Goal: Transaction & Acquisition: Purchase product/service

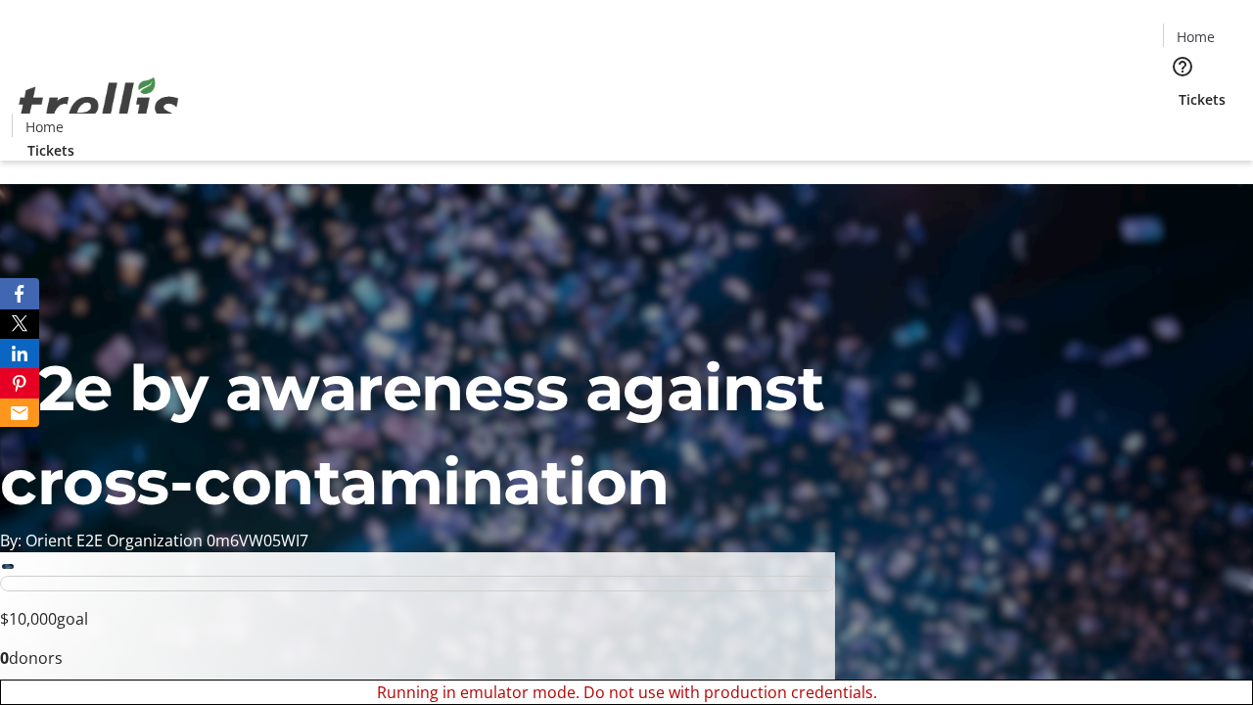
click at [1198, 29] on span "Sign Up" at bounding box center [1205, 28] width 57 height 24
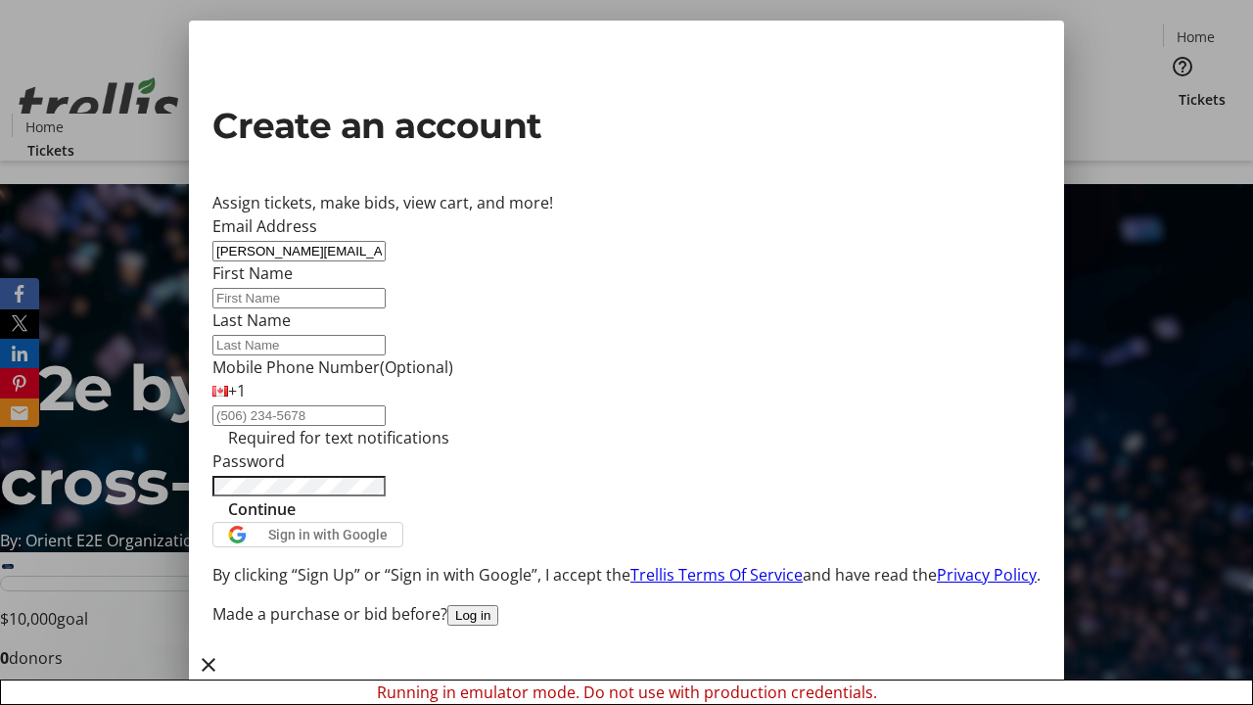
type input "[PERSON_NAME][EMAIL_ADDRESS][DOMAIN_NAME]"
type input "[PERSON_NAME]"
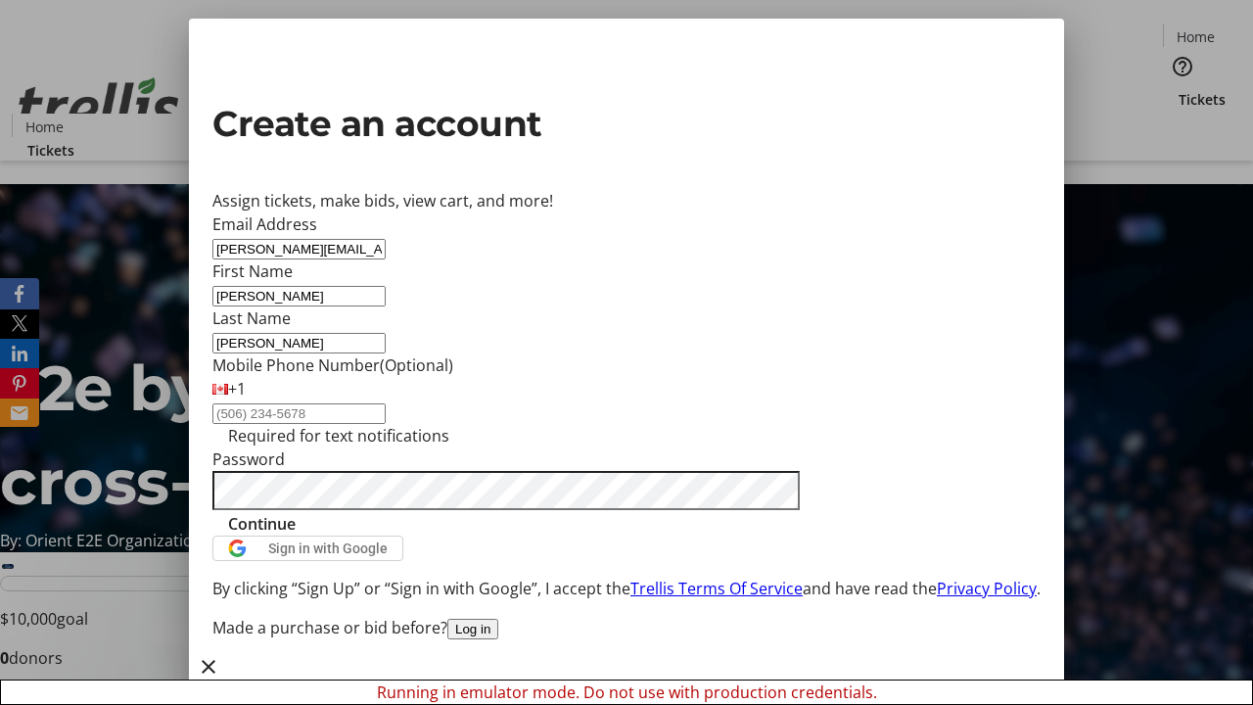
click at [296, 536] on span "Continue" at bounding box center [262, 524] width 68 height 24
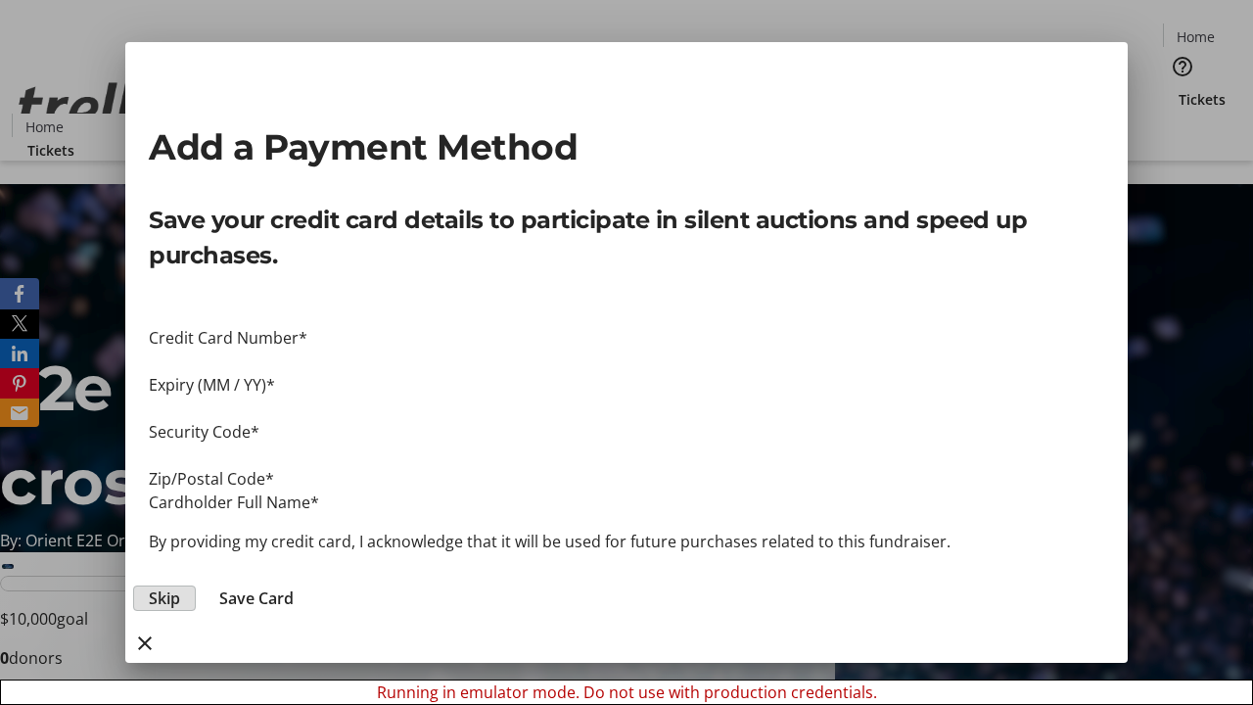
click at [180, 587] on span "Skip" at bounding box center [164, 599] width 31 height 24
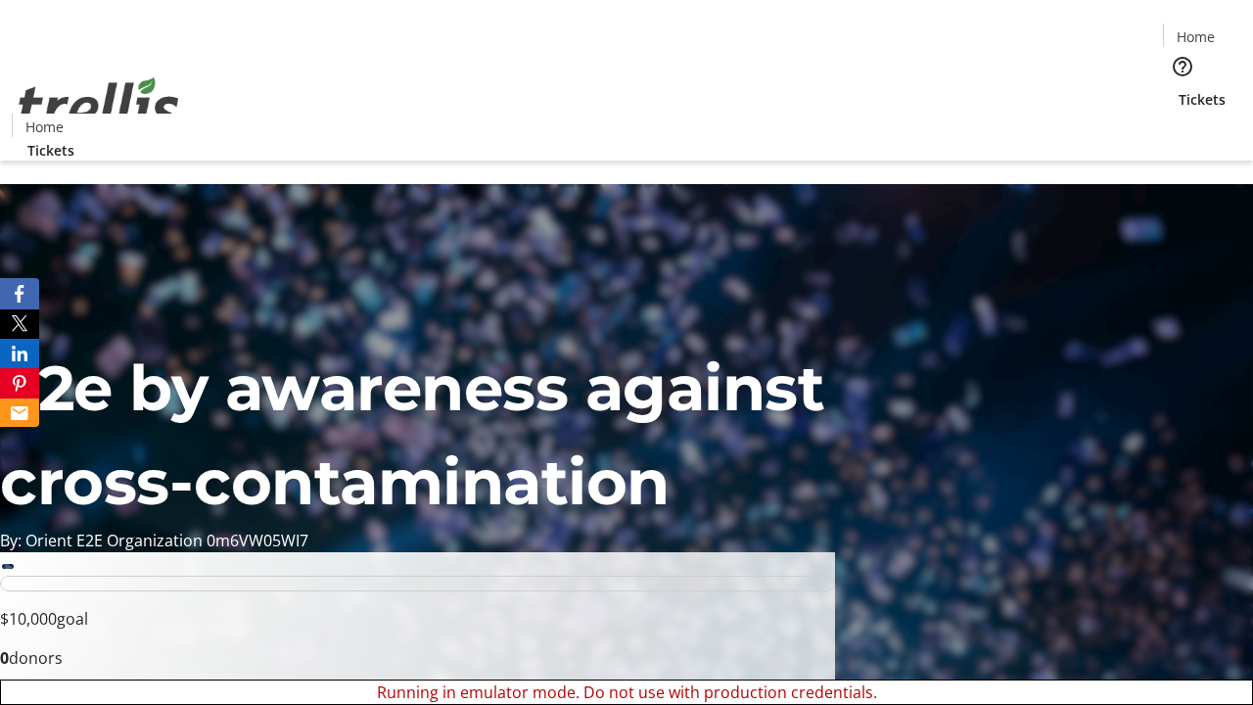
click at [1179, 89] on span "Tickets" at bounding box center [1202, 99] width 47 height 21
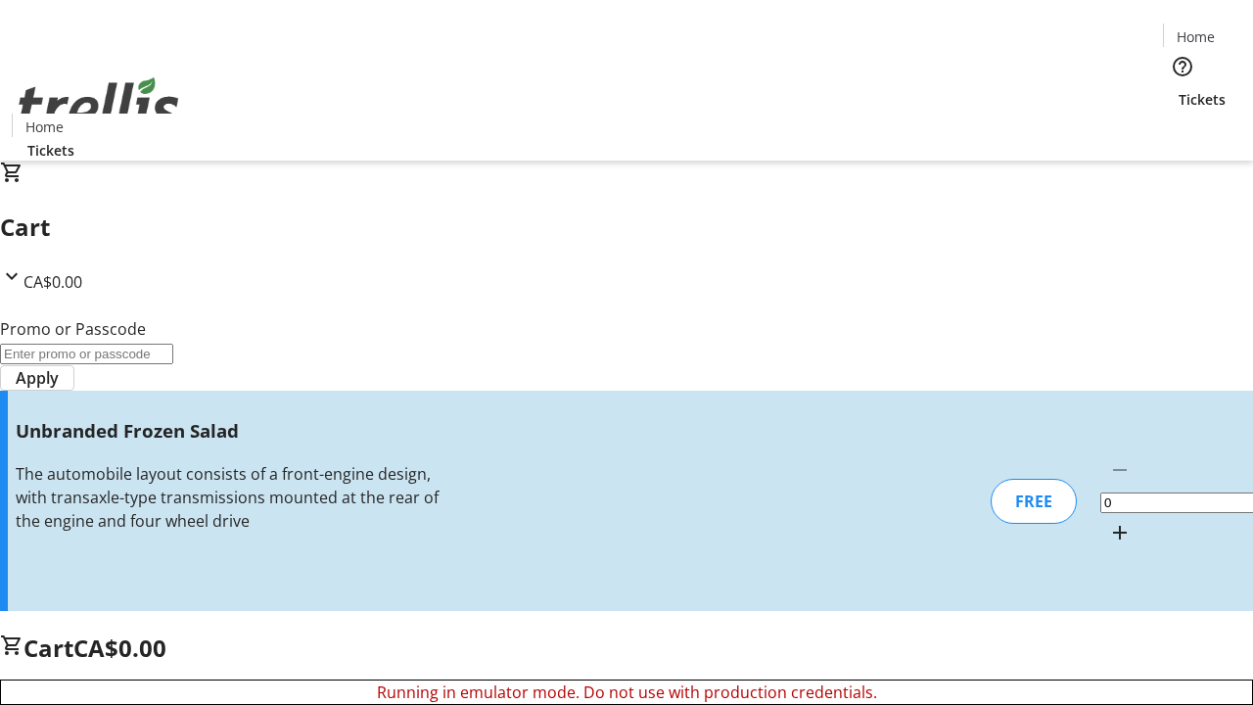
click at [1109, 521] on mat-icon "Increment by one" at bounding box center [1121, 533] width 24 height 24
type input "1"
